Goal: Information Seeking & Learning: Learn about a topic

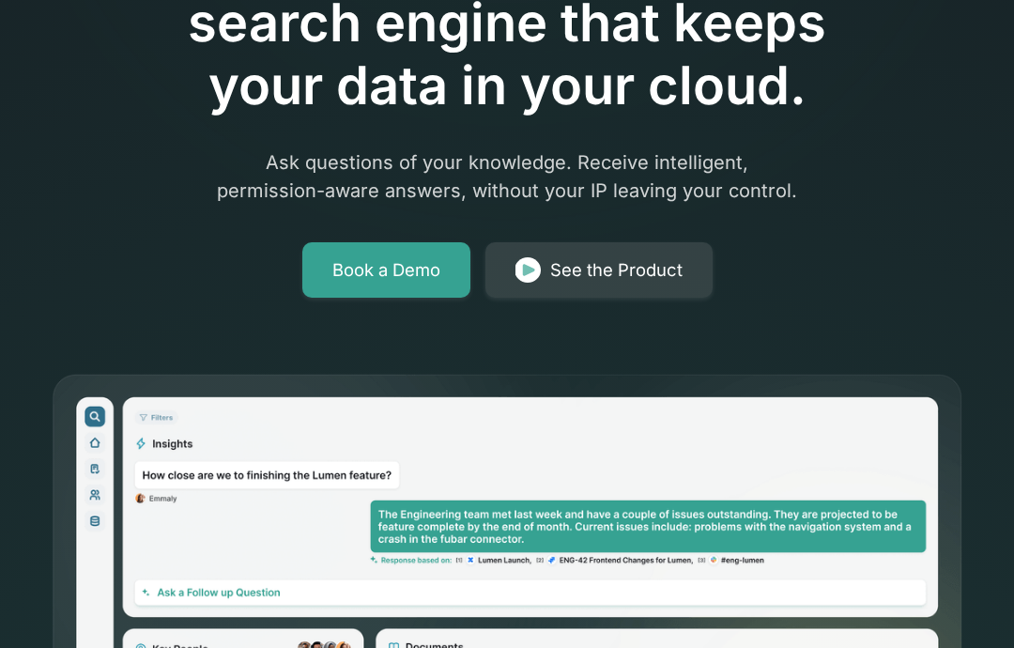
scroll to position [271, 0]
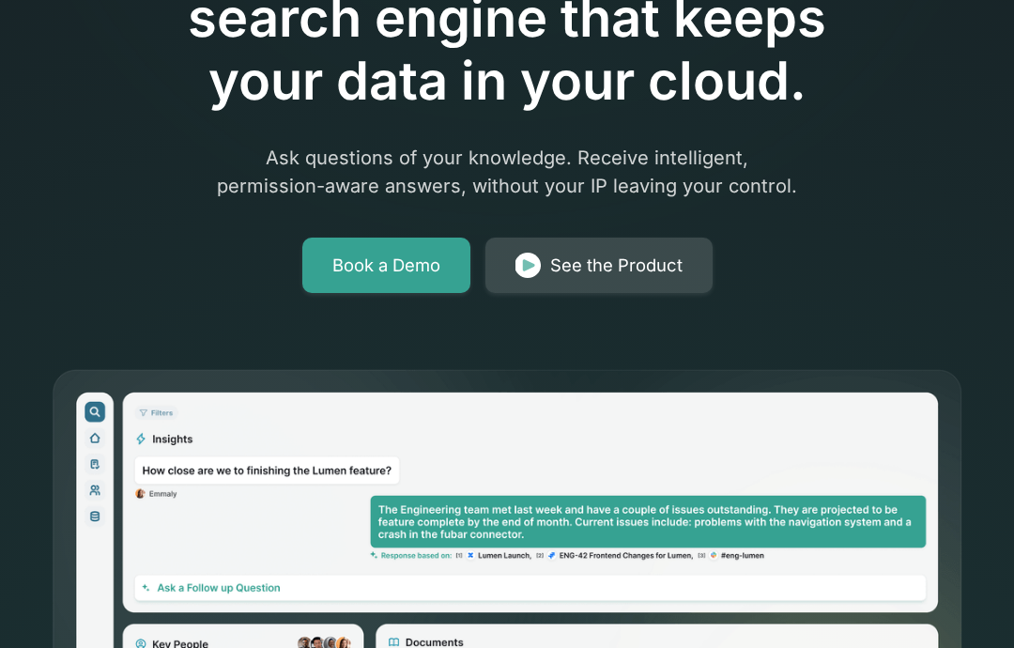
click at [660, 268] on div "See the Product" at bounding box center [616, 265] width 132 height 26
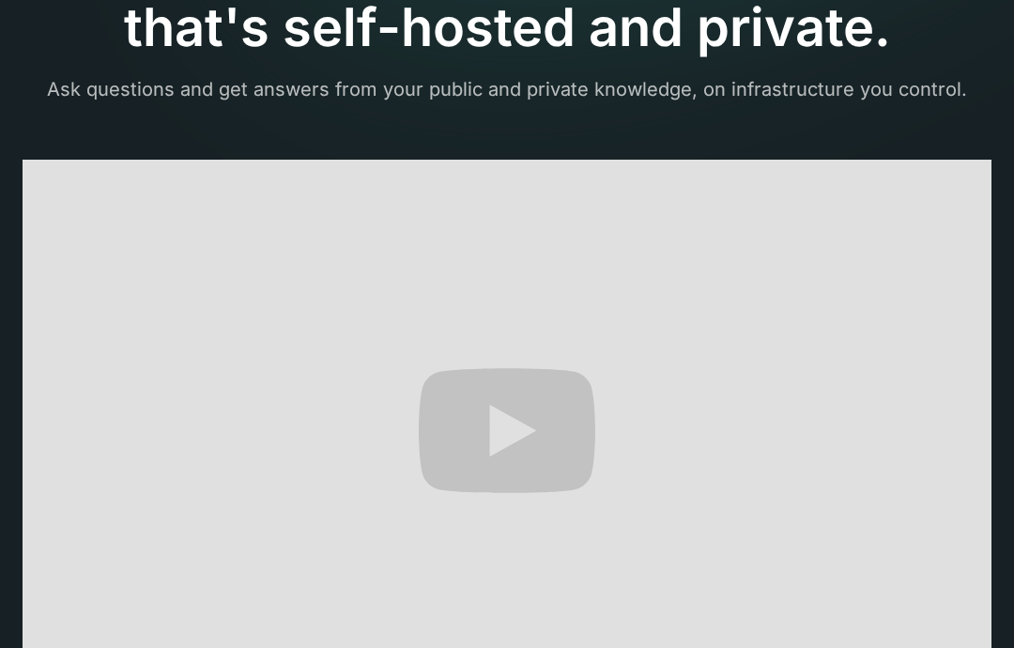
scroll to position [280, 0]
click at [456, 647] on div "The only AI-powered enterprise search engine that's self-hosted and private. As…" at bounding box center [507, 512] width 1014 height 1284
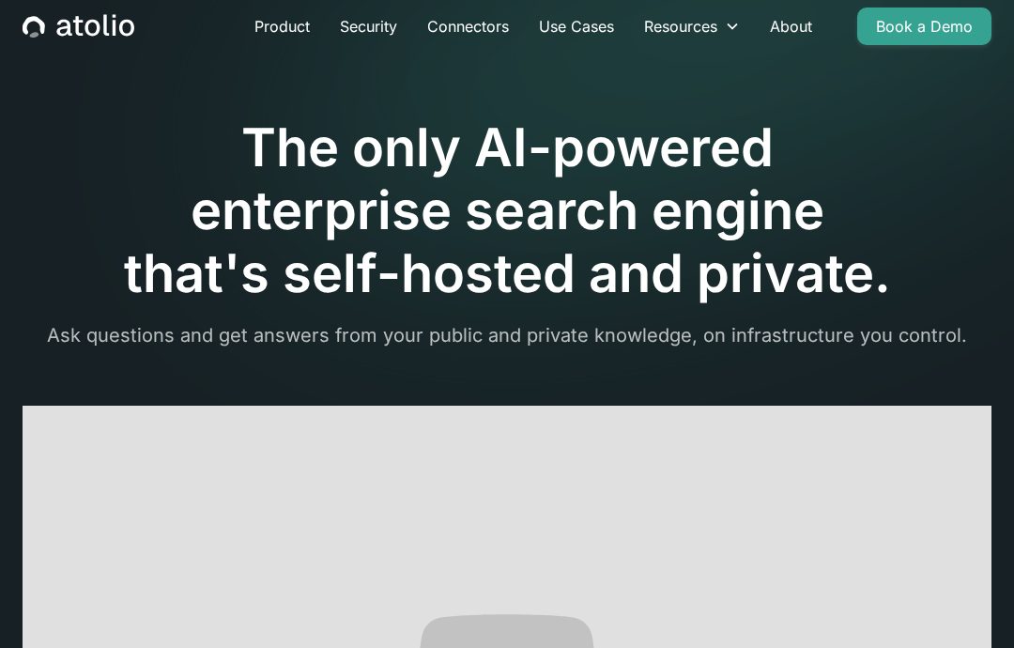
scroll to position [0, 0]
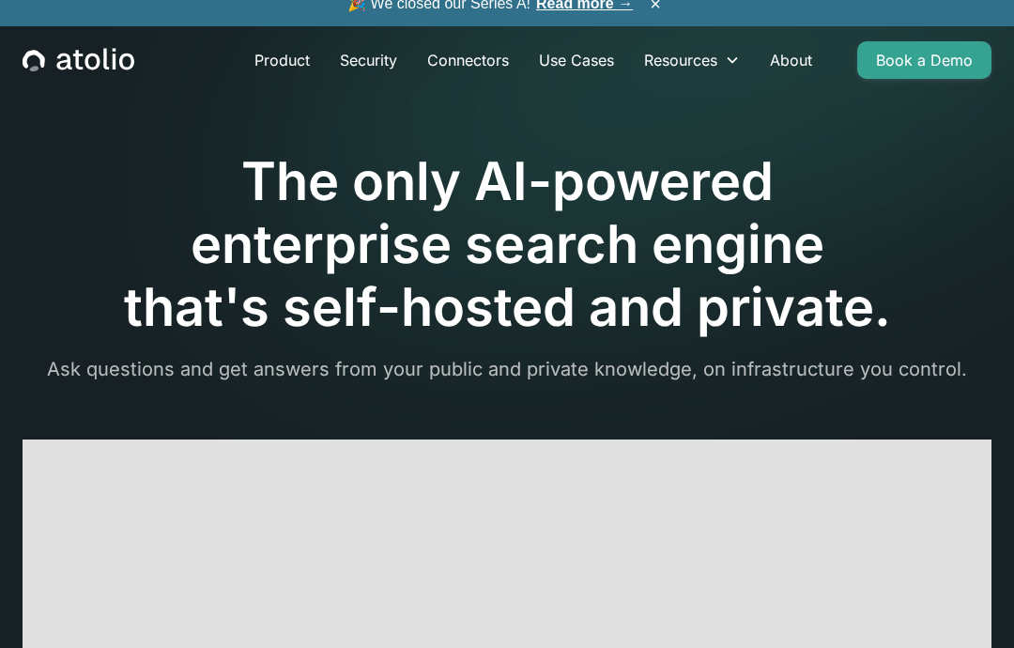
click at [85, 57] on icon "home" at bounding box center [79, 60] width 112 height 24
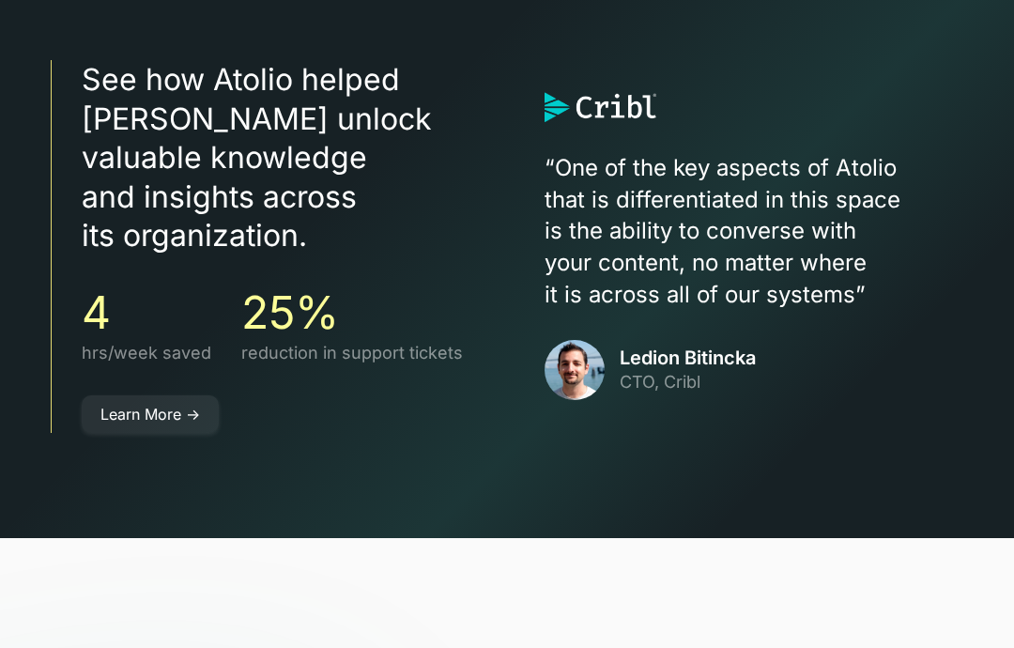
scroll to position [4960, 0]
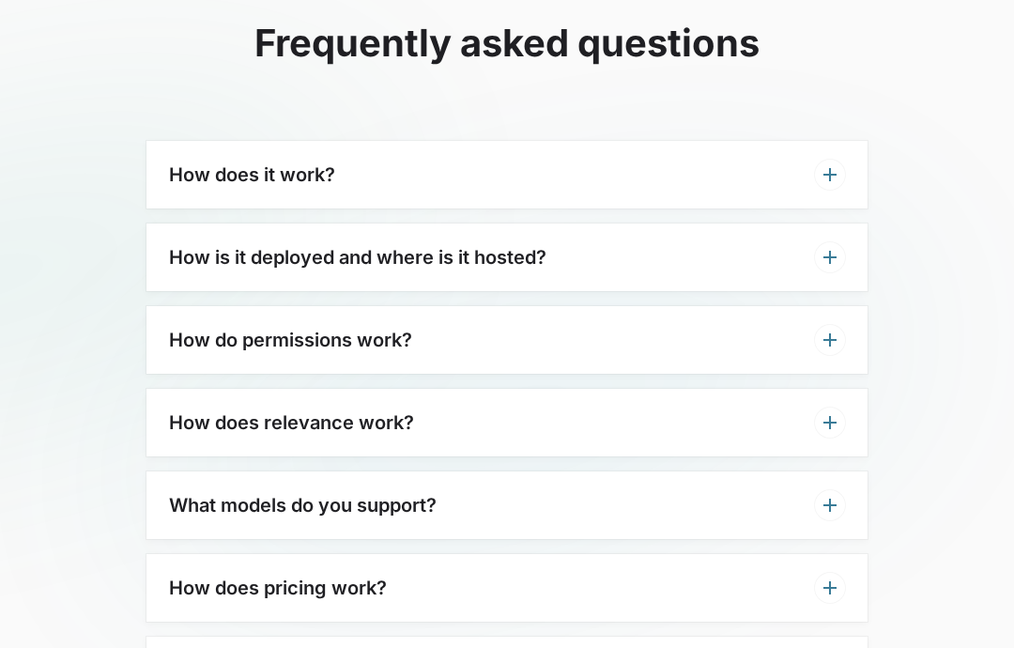
click at [828, 247] on icon at bounding box center [829, 258] width 23 height 23
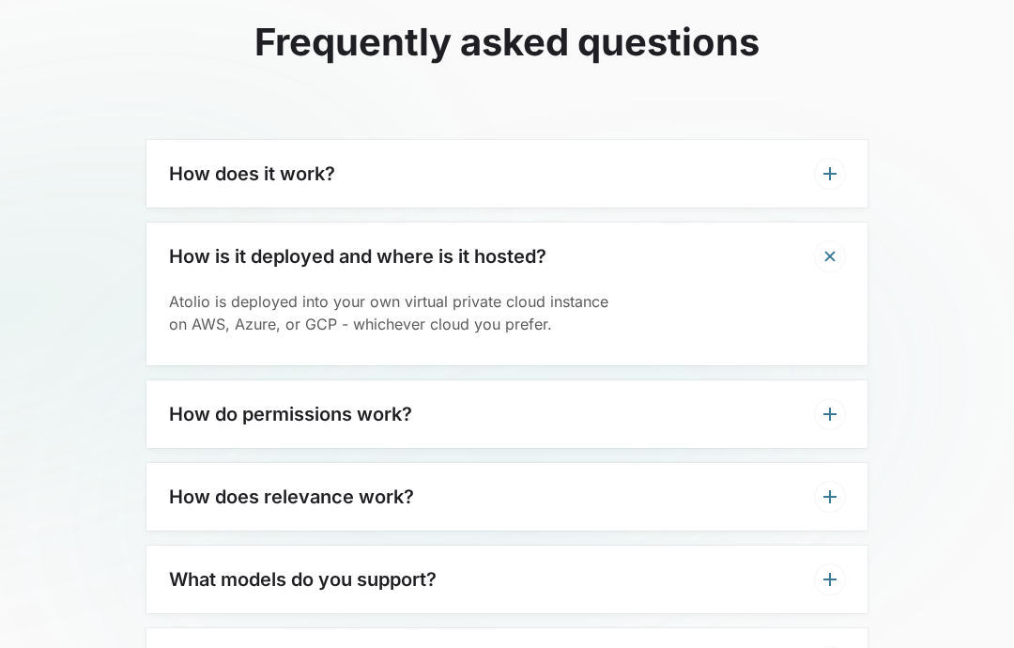
scroll to position [5548, 0]
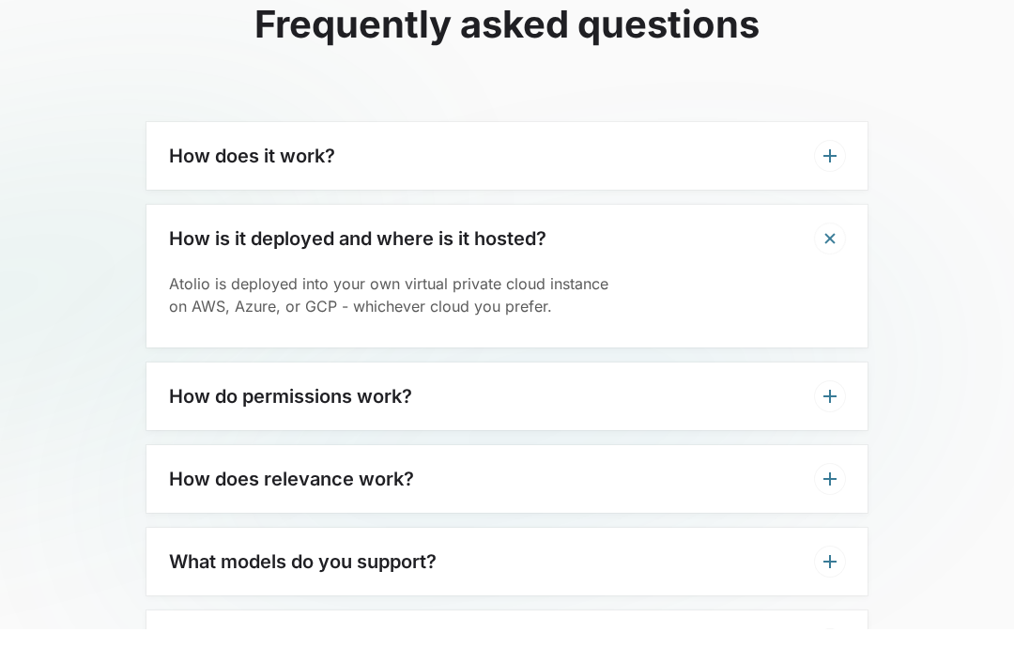
click at [159, 141] on div "How does it work?" at bounding box center [506, 175] width 721 height 68
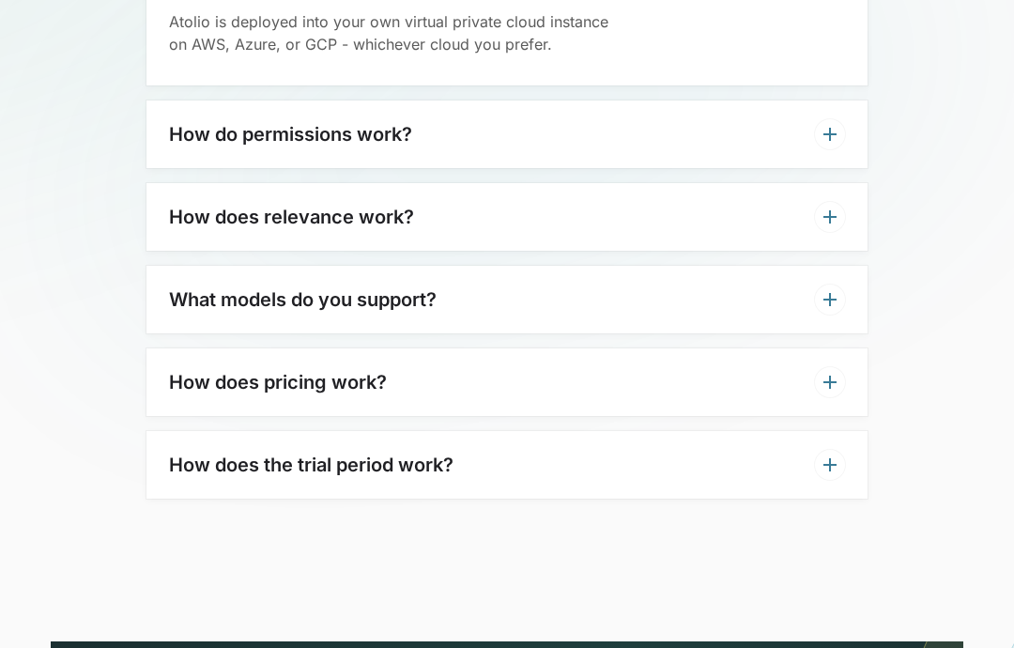
scroll to position [5930, 0]
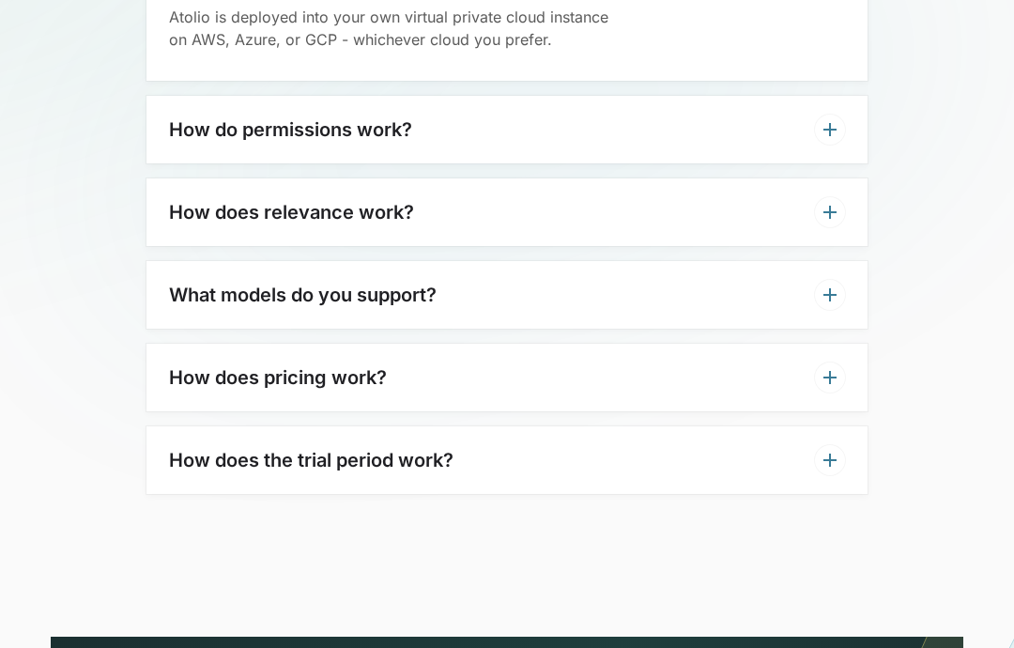
click at [214, 344] on div "How does pricing work?" at bounding box center [506, 378] width 721 height 68
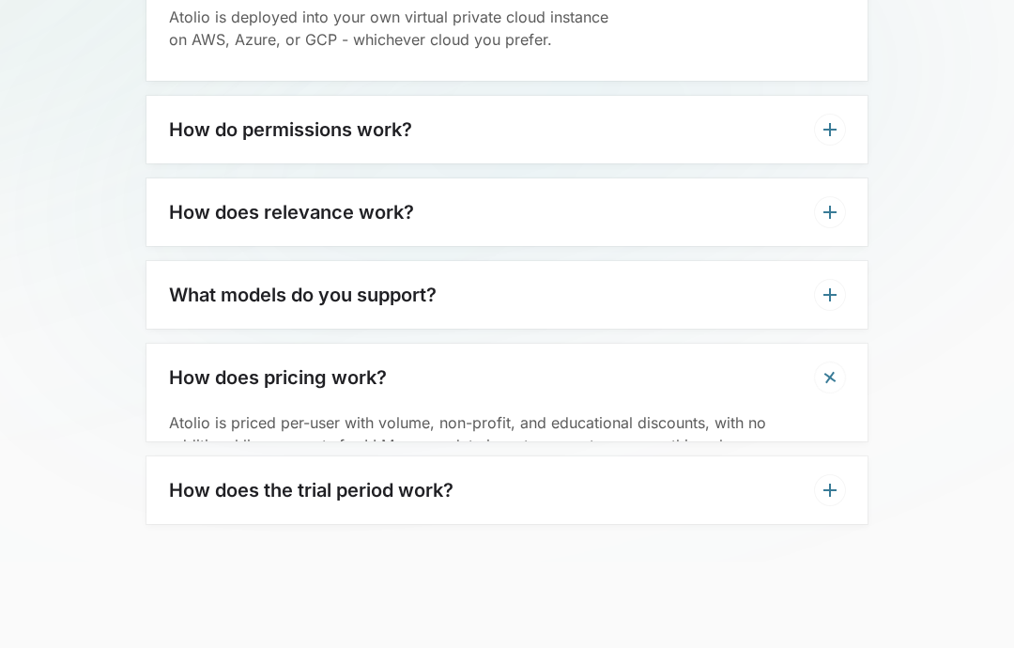
scroll to position [5930, 0]
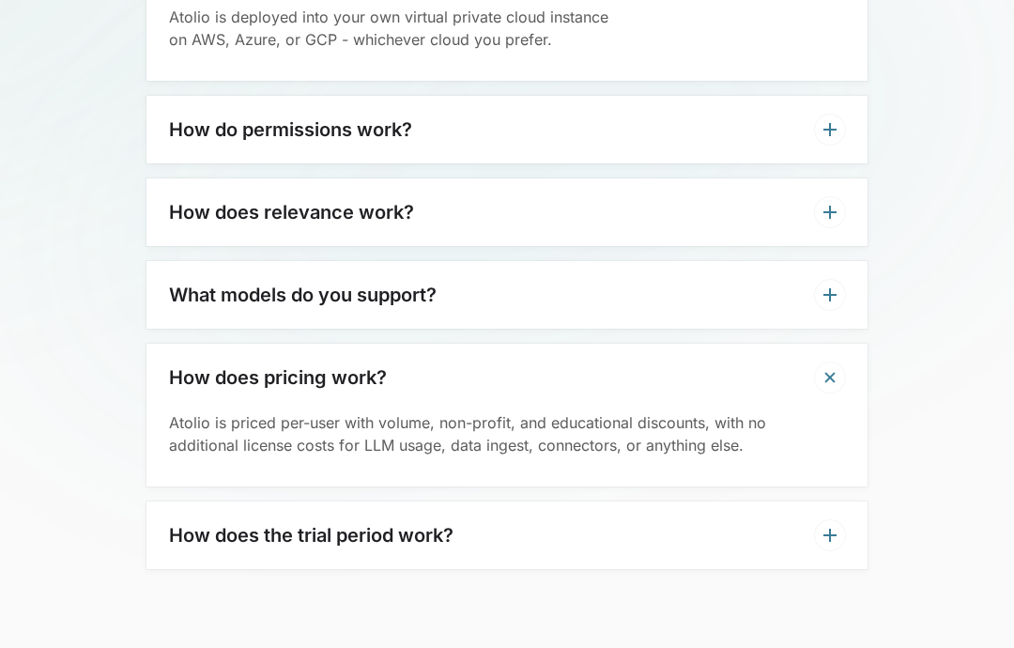
click at [198, 366] on h3 "How does pricing work?" at bounding box center [278, 377] width 218 height 23
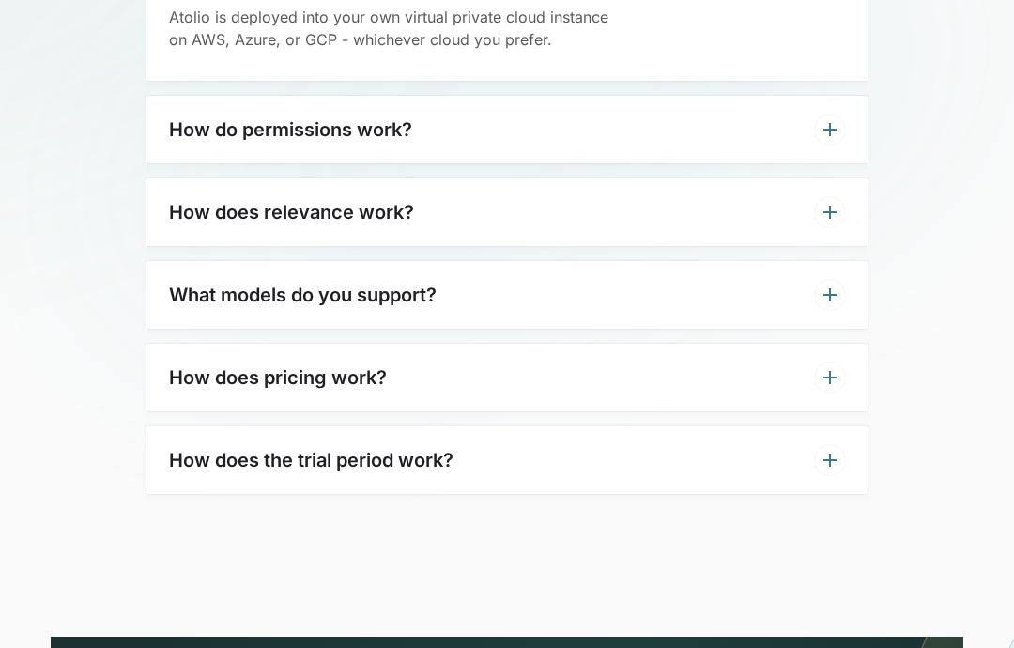
click at [197, 343] on div "How does pricing work?" at bounding box center [506, 377] width 721 height 68
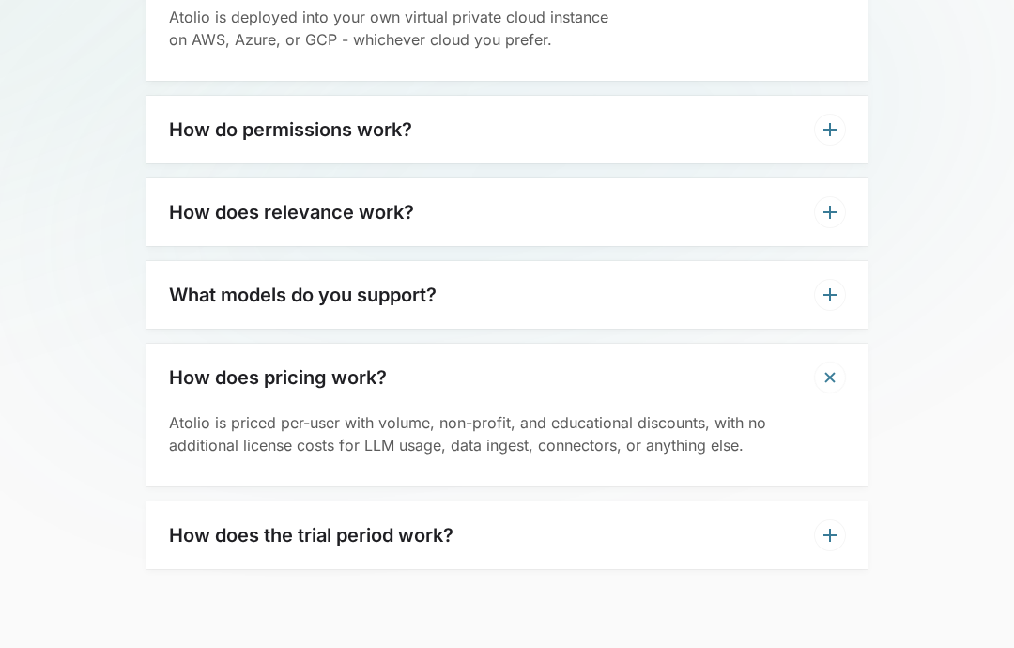
click at [858, 501] on div "How does the trial period work?" at bounding box center [506, 535] width 721 height 68
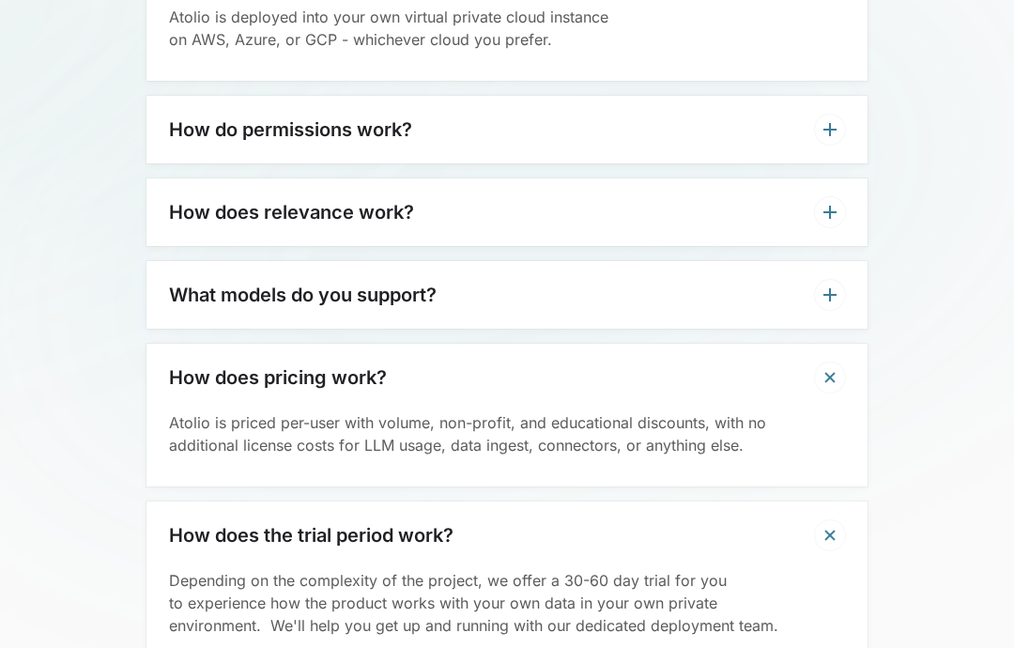
click at [839, 519] on icon at bounding box center [830, 535] width 32 height 32
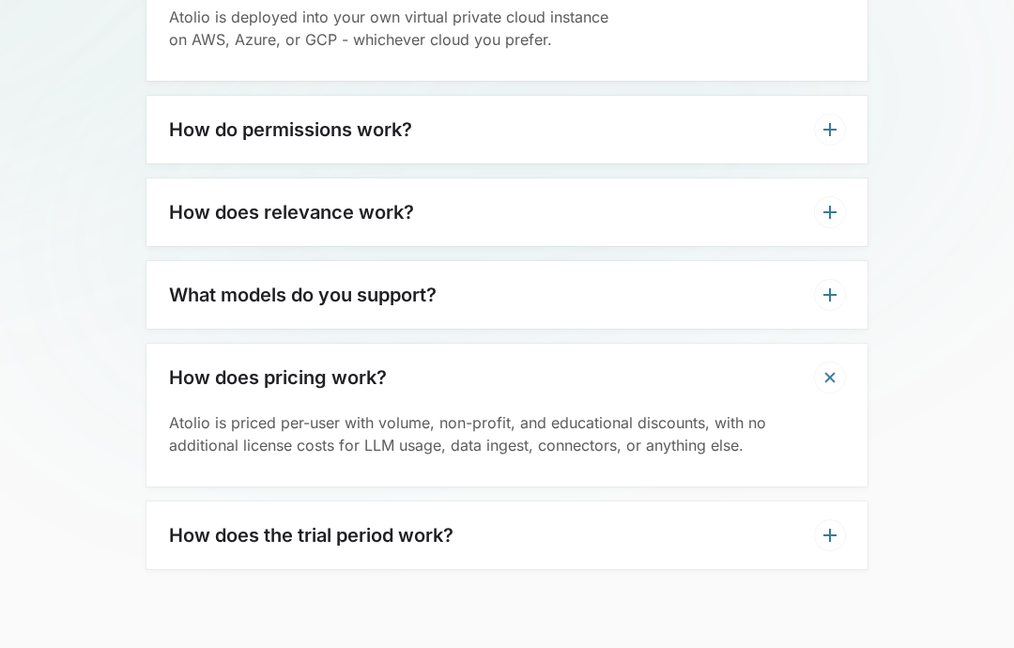
click at [176, 283] on h3 "What models do you support?" at bounding box center [302, 294] width 267 height 23
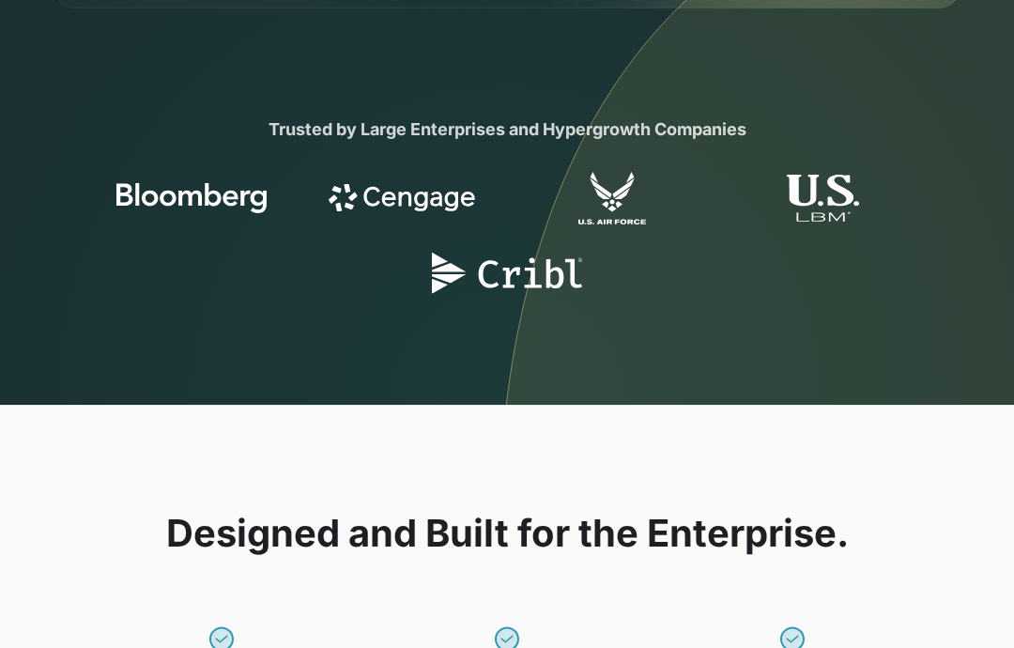
scroll to position [0, 0]
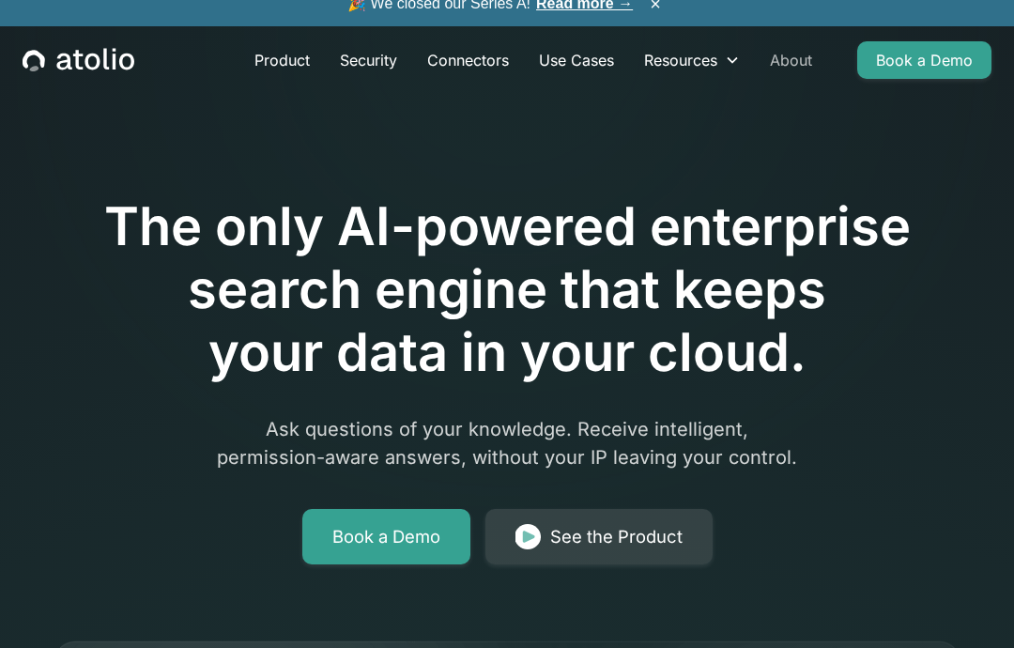
click at [776, 58] on link "About" at bounding box center [791, 60] width 72 height 38
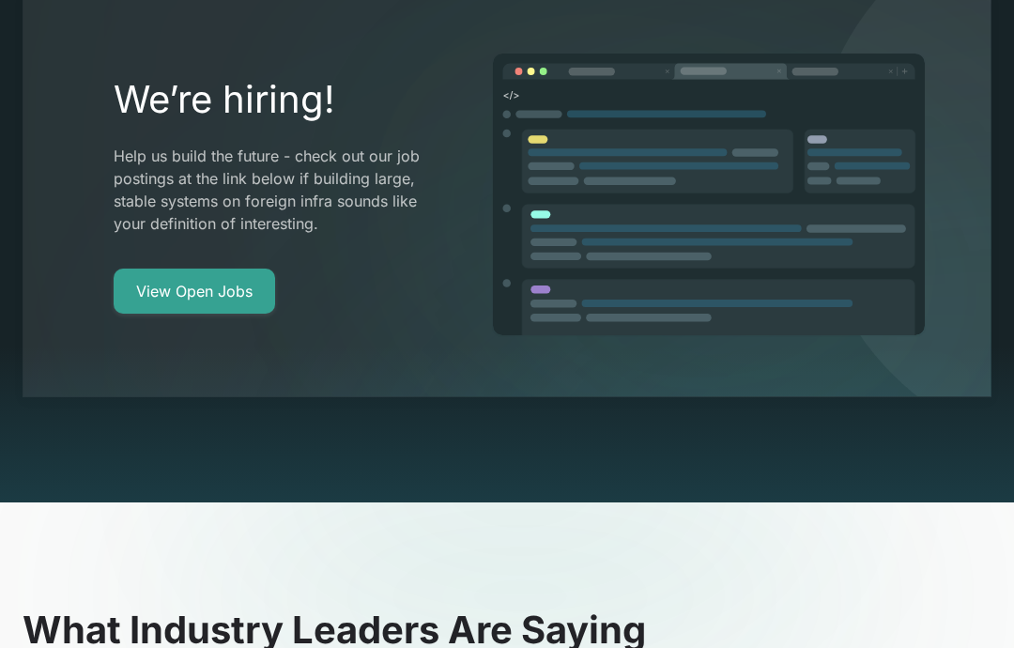
scroll to position [3484, 0]
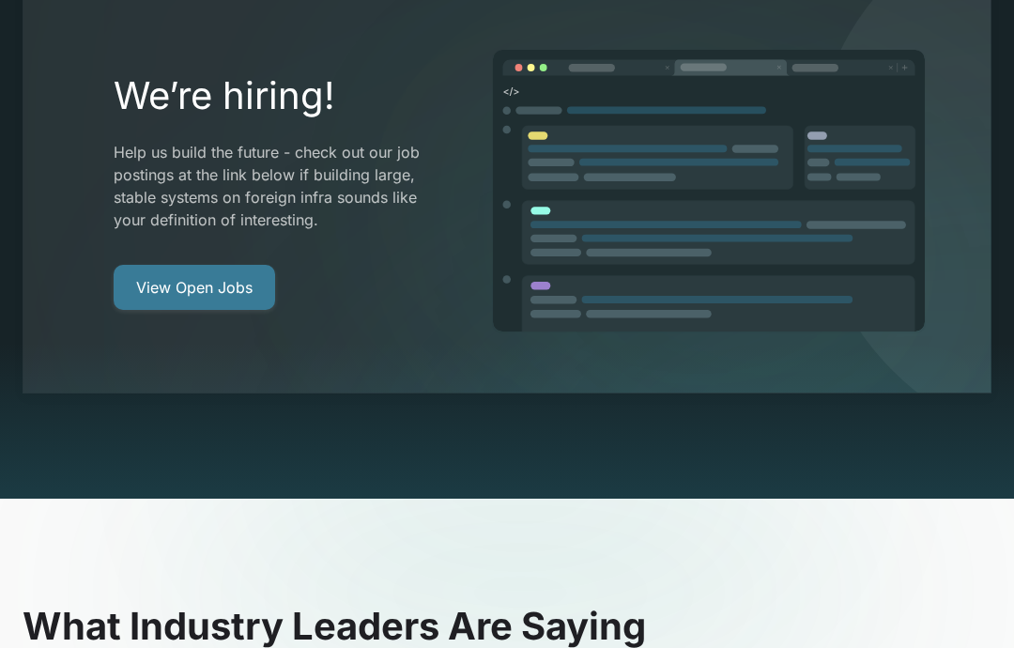
click at [199, 309] on link "View Open Jobs" at bounding box center [194, 288] width 161 height 45
